Goal: Obtain resource: Download file/media

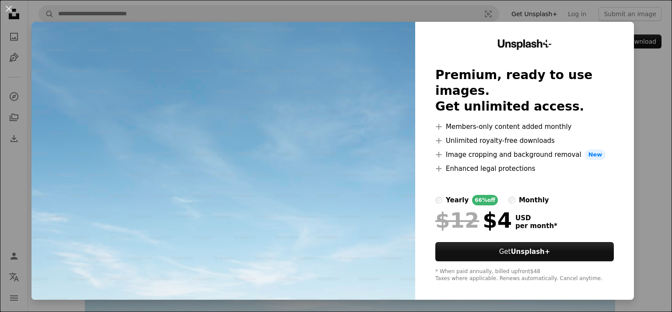
click at [641, 107] on div "An X shape Unsplash+ Premium, ready to use images. Get unlimited access. A plus…" at bounding box center [336, 156] width 672 height 312
click at [646, 105] on div "An X shape Unsplash+ Premium, ready to use images. Get unlimited access. A plus…" at bounding box center [336, 156] width 672 height 312
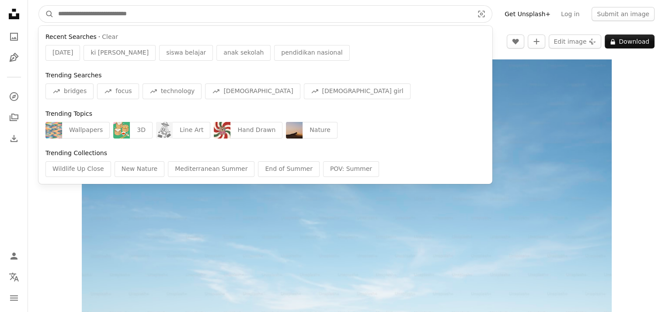
drag, startPoint x: 112, startPoint y: 16, endPoint x: 117, endPoint y: 14, distance: 5.9
click at [112, 16] on input "Find visuals sitewide" at bounding box center [262, 14] width 417 height 17
